Goal: Task Accomplishment & Management: Use online tool/utility

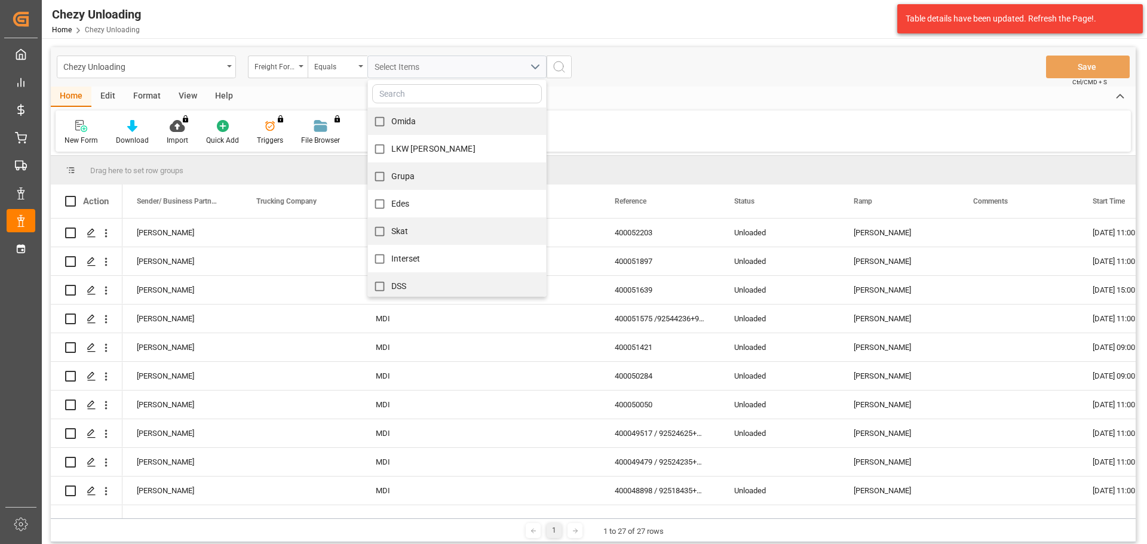
scroll to position [388, 0]
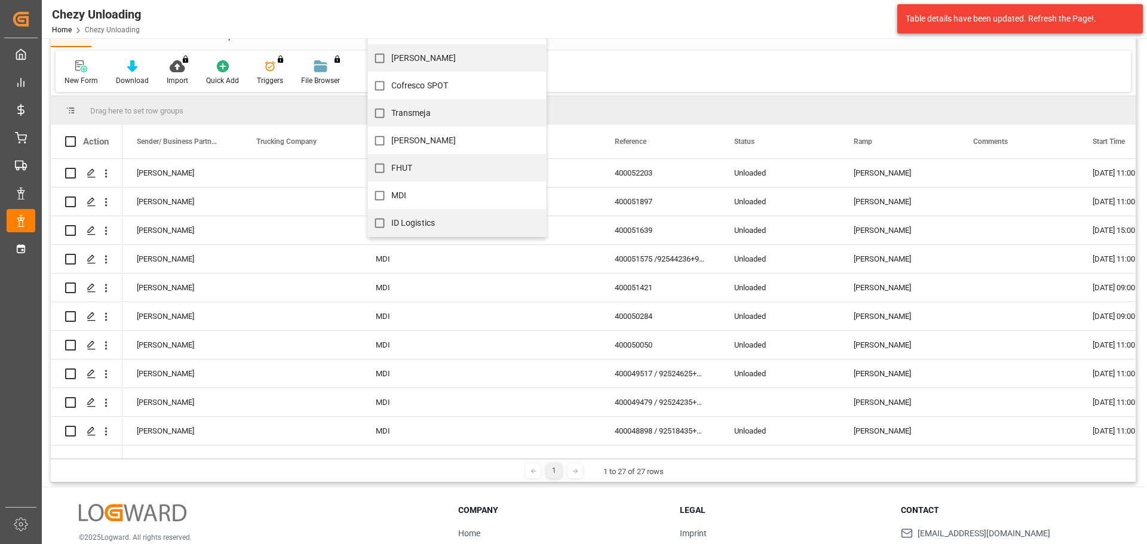
click at [572, 16] on div "Chezy Unloading Home Chezy Unloading Melitta Europa GmbH & Co. KG 0 Notificatio…" at bounding box center [590, 19] width 1114 height 38
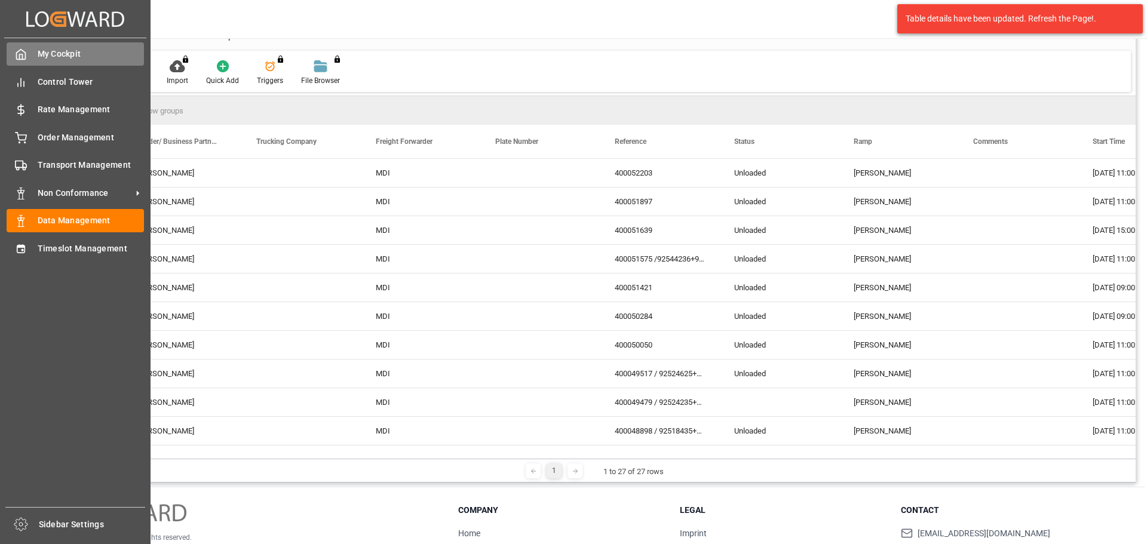
click at [22, 58] on polyline at bounding box center [21, 56] width 3 height 5
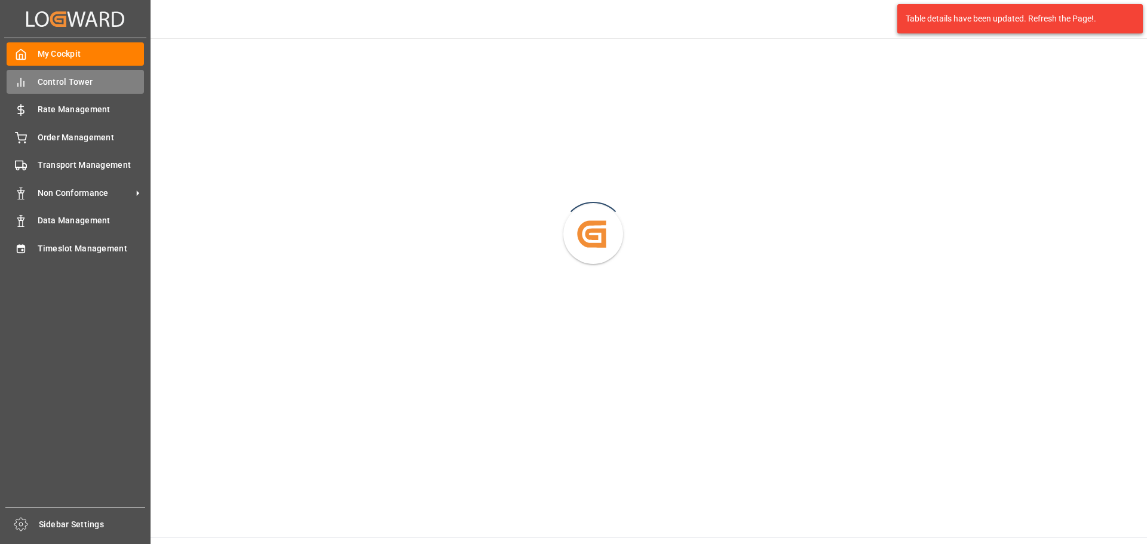
click at [55, 79] on span "Control Tower" at bounding box center [91, 82] width 107 height 13
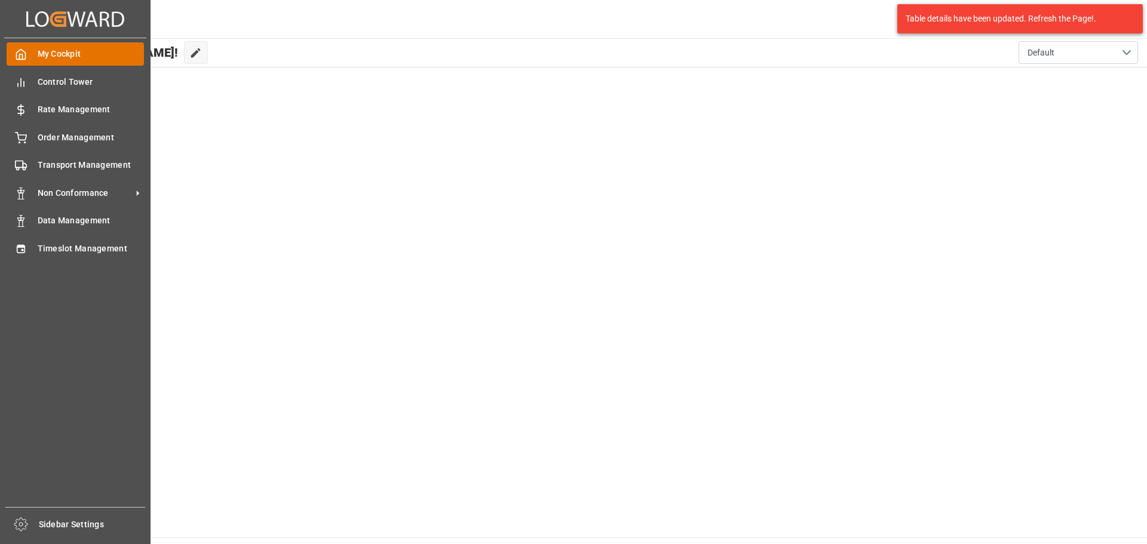
drag, startPoint x: 10, startPoint y: 50, endPoint x: 18, endPoint y: 54, distance: 9.1
click at [57, 53] on span "My Cockpit" at bounding box center [91, 54] width 107 height 13
click at [20, 244] on icon at bounding box center [21, 249] width 12 height 12
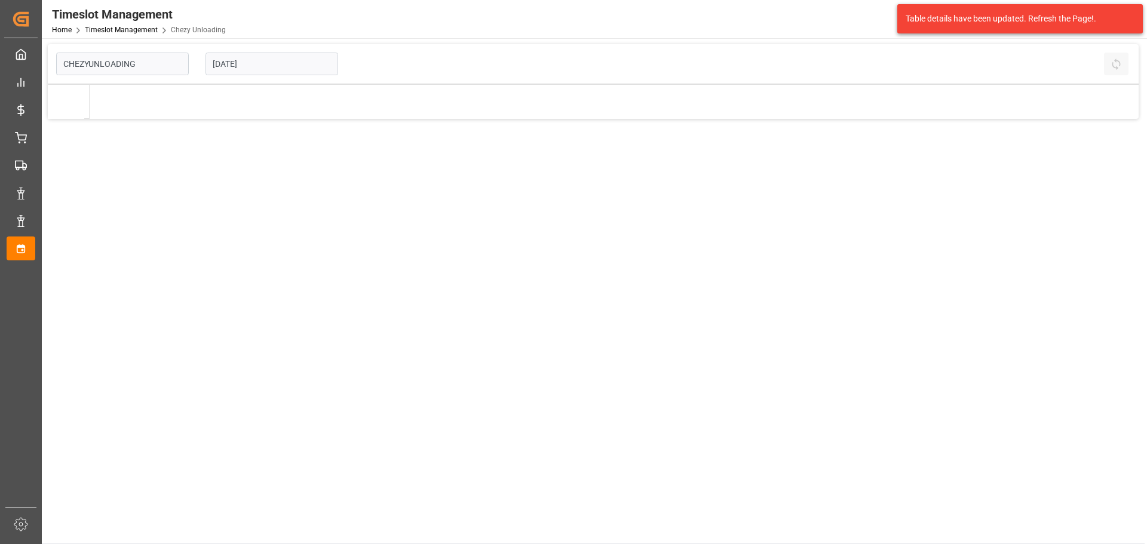
type input "Chezy Unloading"
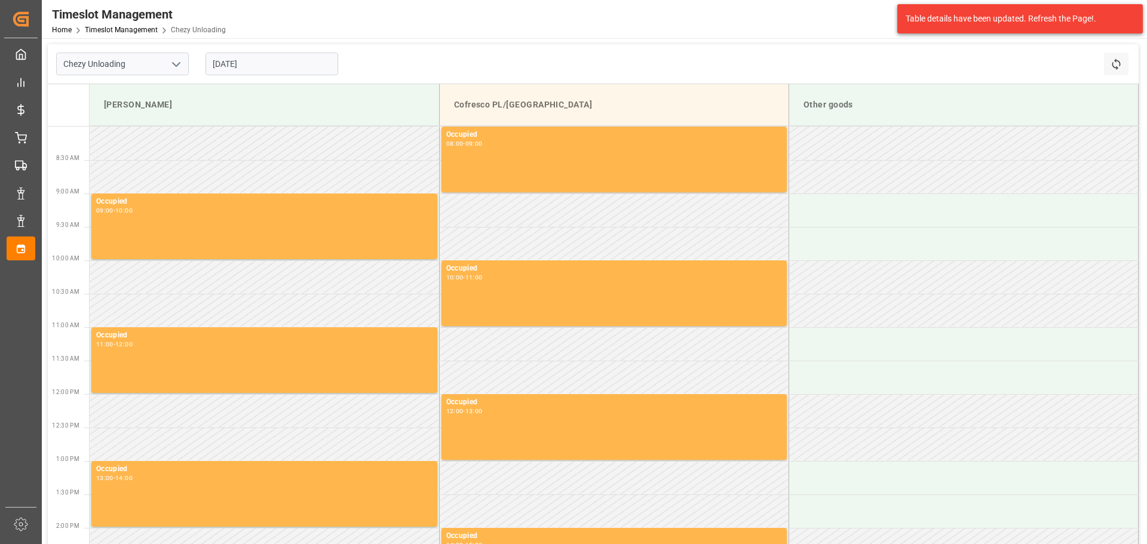
click at [275, 65] on input "[DATE]" at bounding box center [272, 64] width 133 height 23
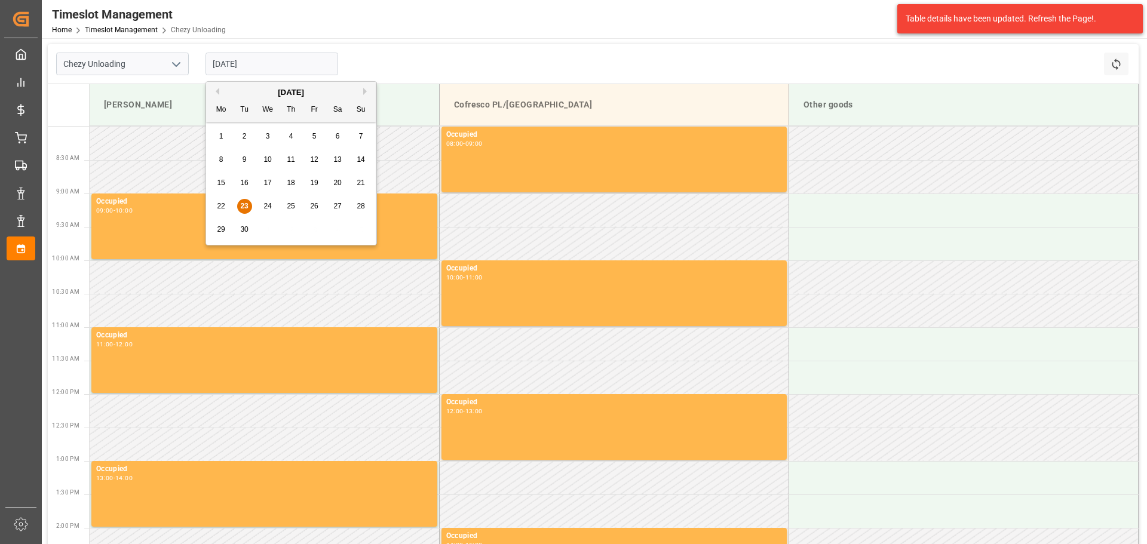
click at [268, 206] on span "24" at bounding box center [267, 206] width 8 height 8
type input "[DATE]"
